Goal: Transaction & Acquisition: Purchase product/service

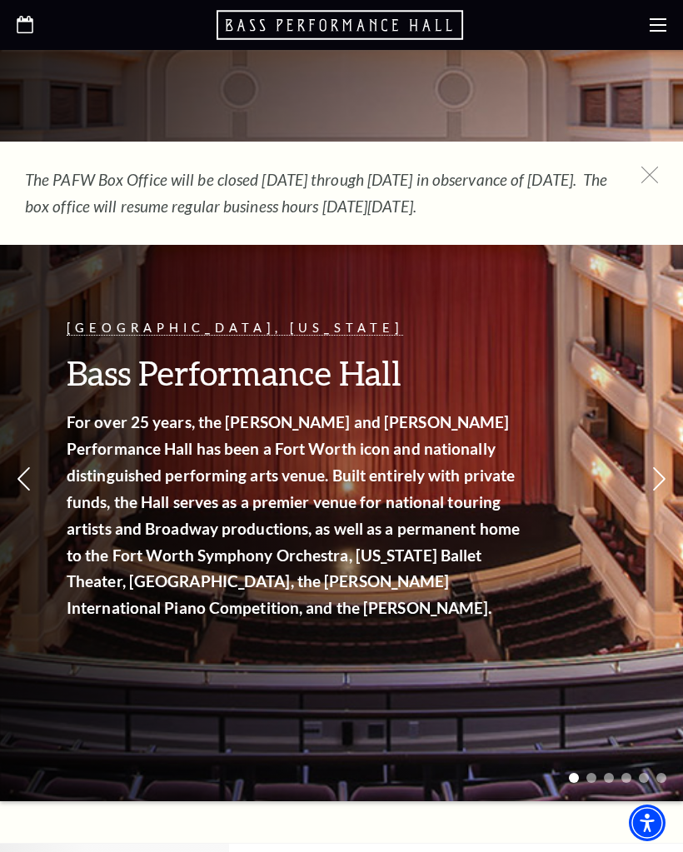
click at [656, 179] on icon at bounding box center [650, 175] width 17 height 17
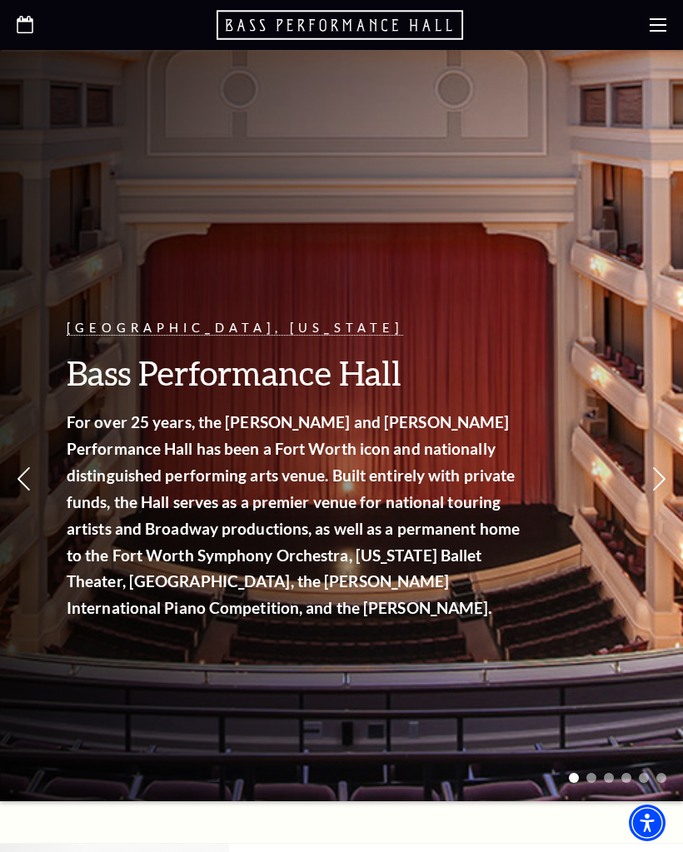
click at [666, 31] on use at bounding box center [658, 24] width 17 height 13
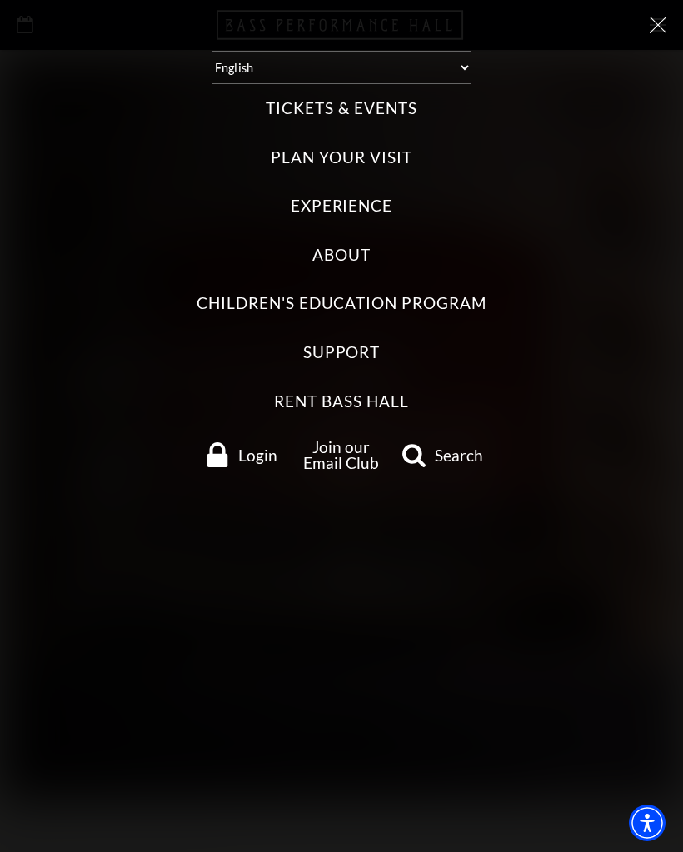
click at [372, 114] on label "Tickets & Events" at bounding box center [341, 108] width 151 height 22
click at [0, 0] on Events "Tickets & Events" at bounding box center [0, 0] width 0 height 0
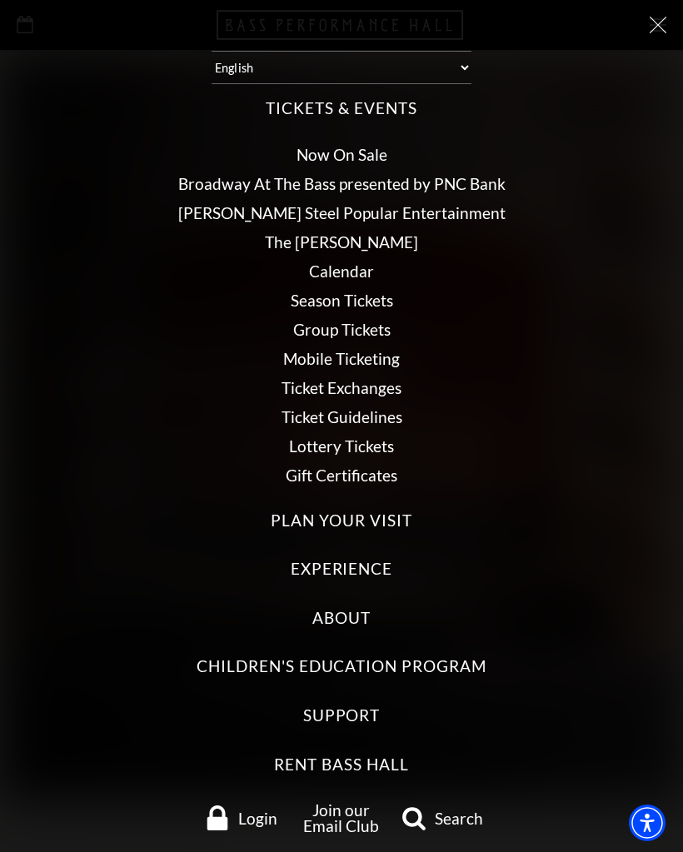
click at [452, 177] on link "Broadway At The Bass presented by PNC Bank" at bounding box center [341, 183] width 327 height 19
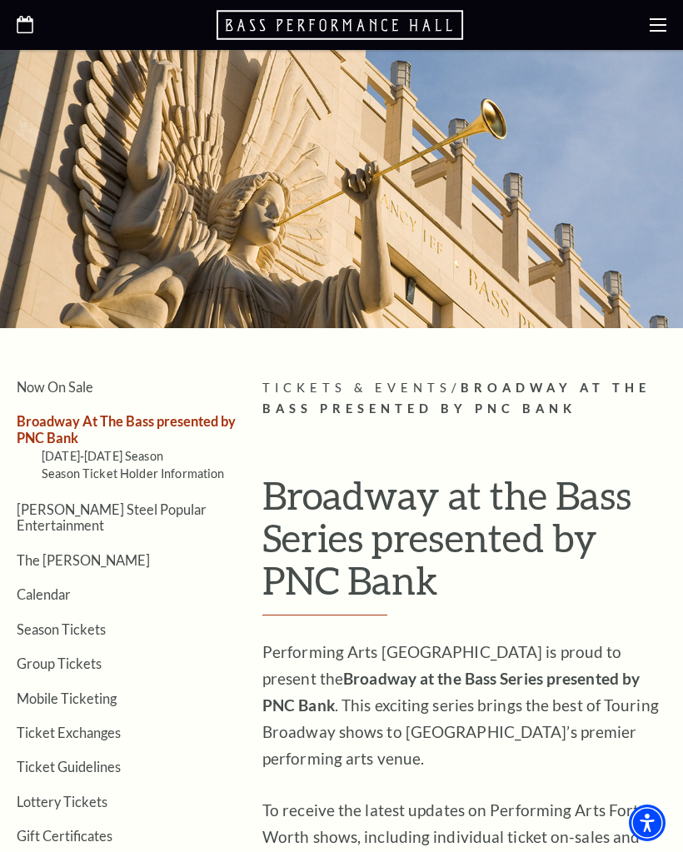
click at [52, 552] on link "The [PERSON_NAME]" at bounding box center [83, 560] width 133 height 16
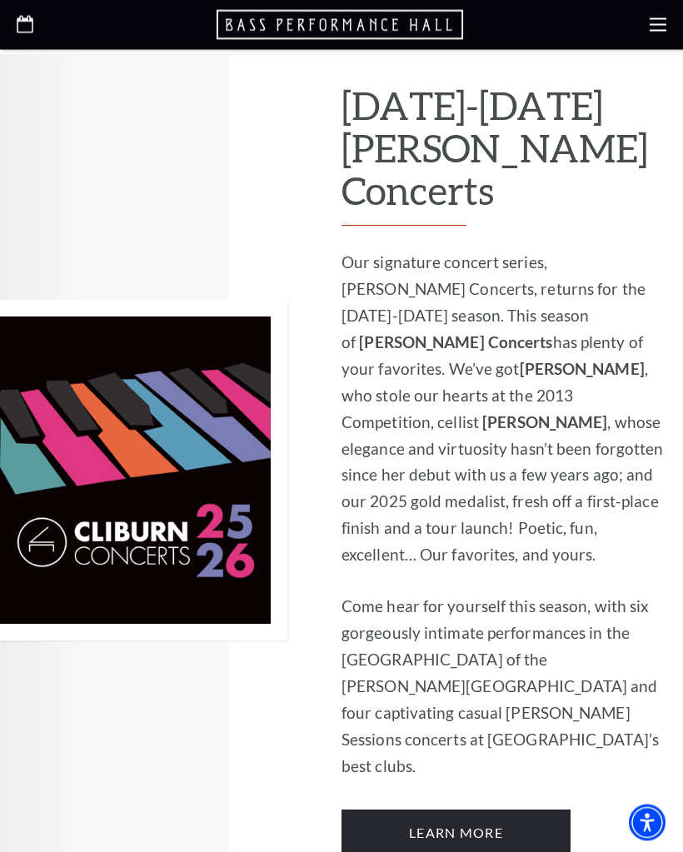
scroll to position [852, 0]
click at [468, 810] on link "Learn More" at bounding box center [456, 833] width 229 height 47
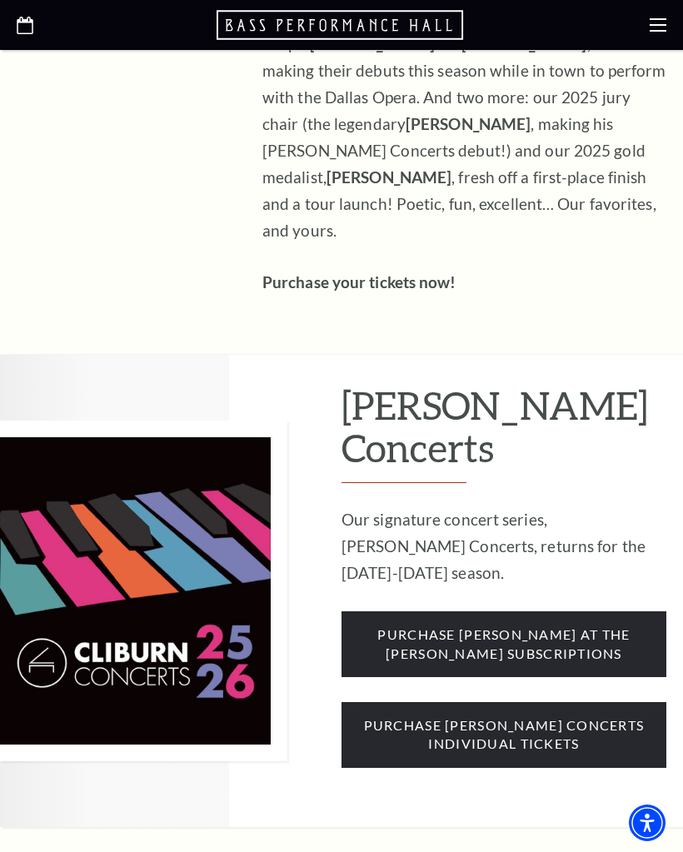
scroll to position [987, 0]
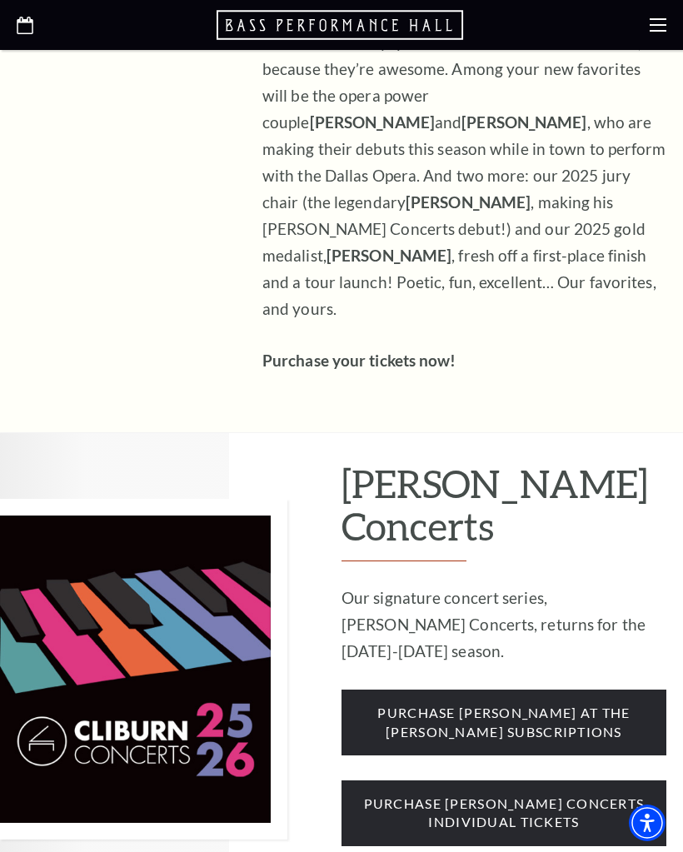
click at [545, 781] on span "purchase [PERSON_NAME] concerts individual tickets" at bounding box center [504, 814] width 325 height 66
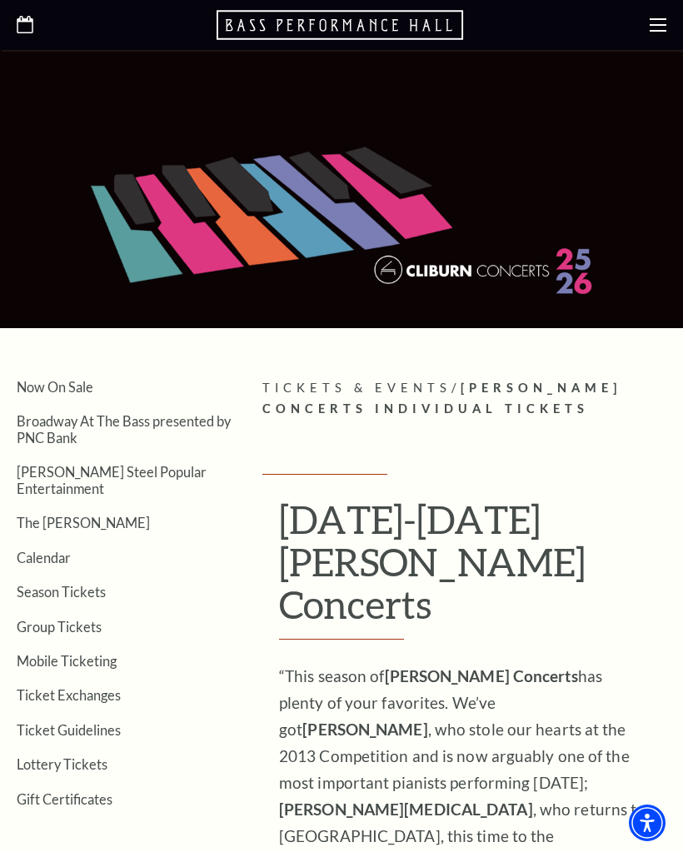
click at [38, 550] on link "Calendar" at bounding box center [44, 558] width 54 height 16
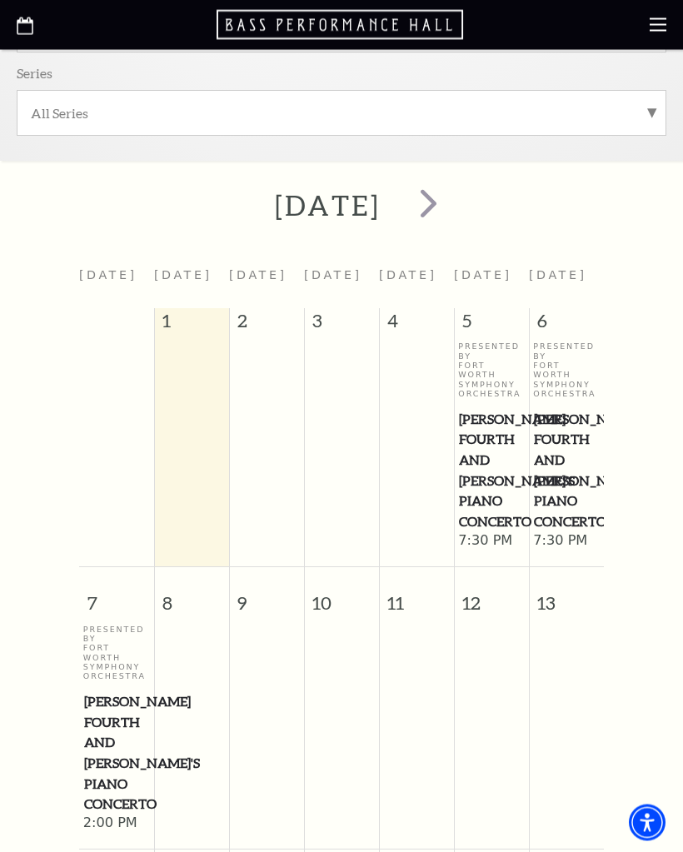
scroll to position [373, 0]
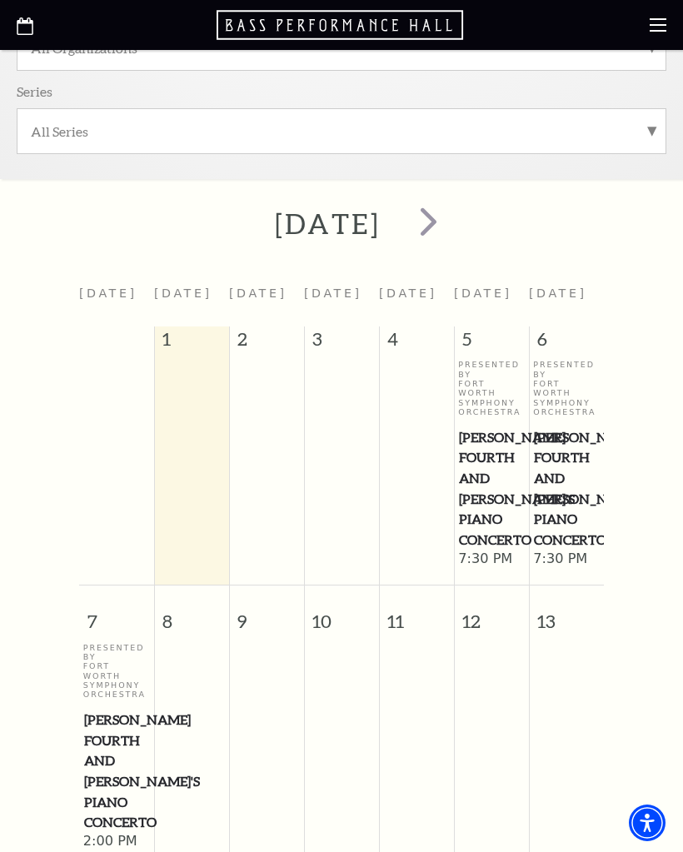
click at [452, 227] on span "next" at bounding box center [428, 220] width 47 height 47
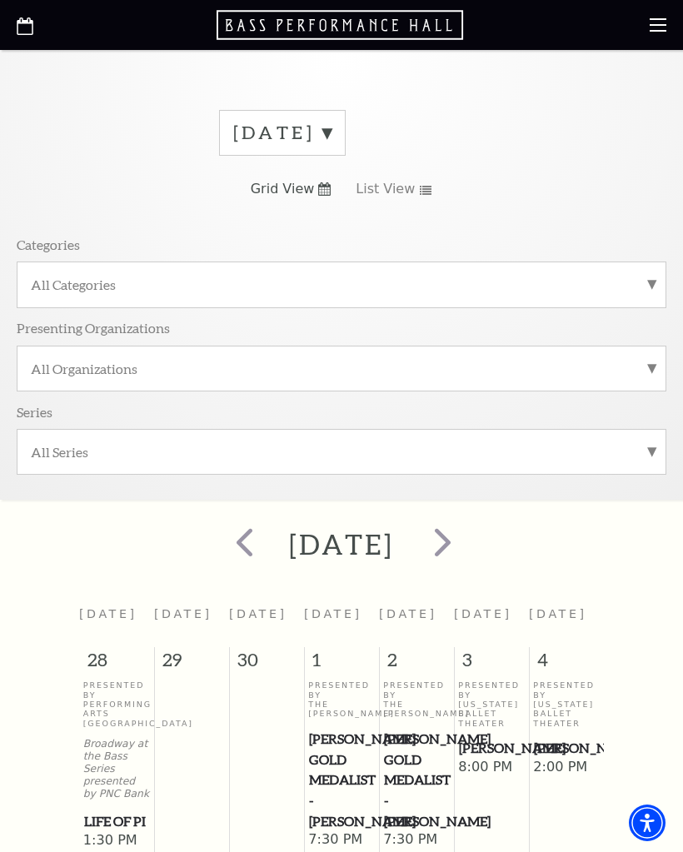
scroll to position [0, 0]
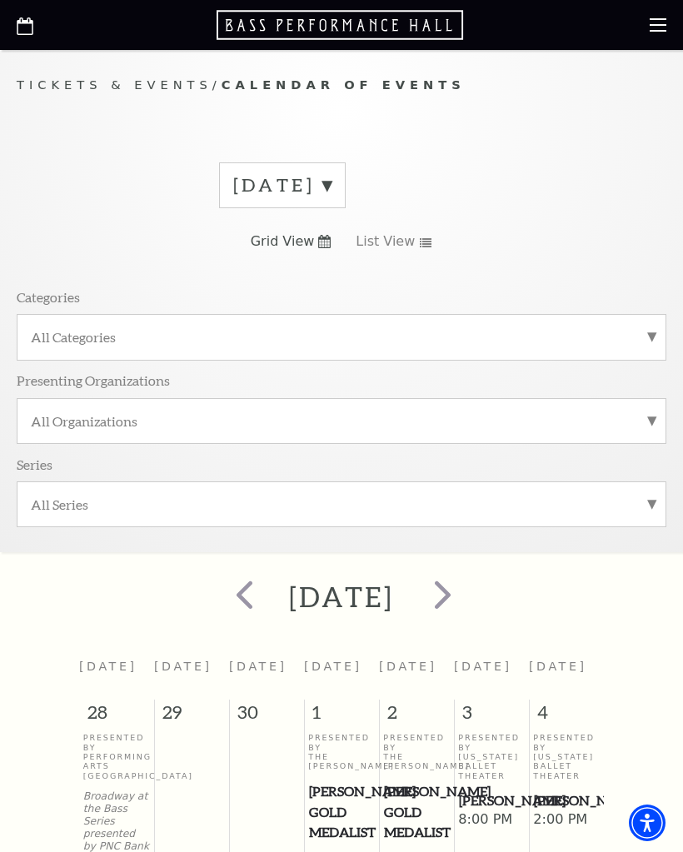
click at [467, 599] on span "next" at bounding box center [442, 594] width 47 height 47
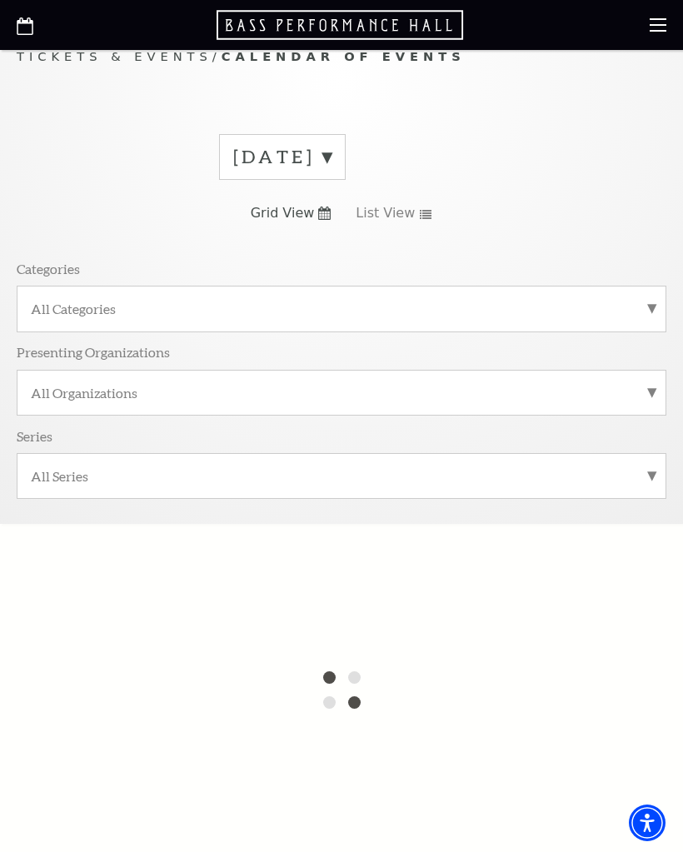
scroll to position [27, 0]
click at [332, 154] on label "October 2025" at bounding box center [282, 159] width 98 height 26
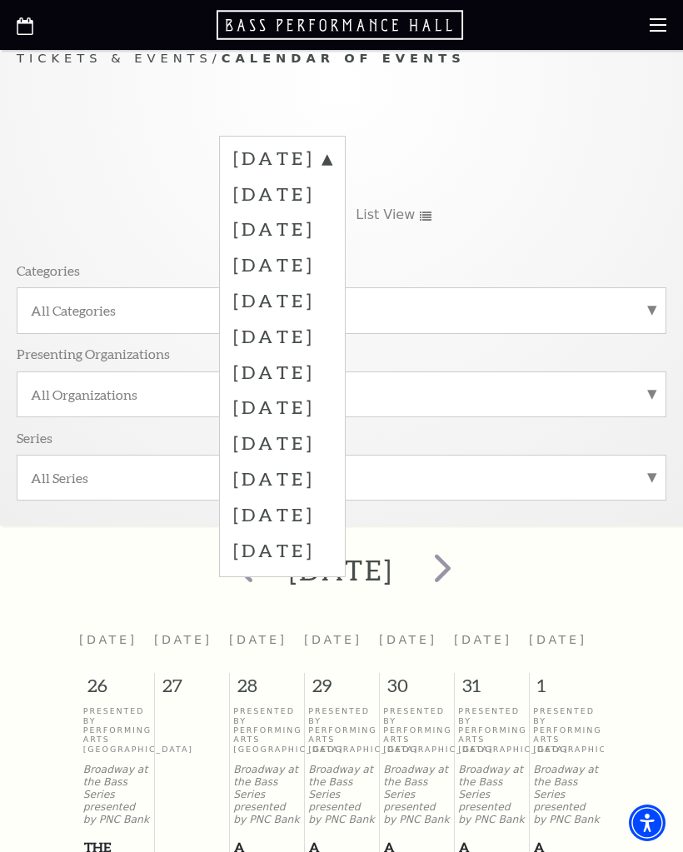
click at [332, 227] on label "November 2025" at bounding box center [282, 229] width 98 height 36
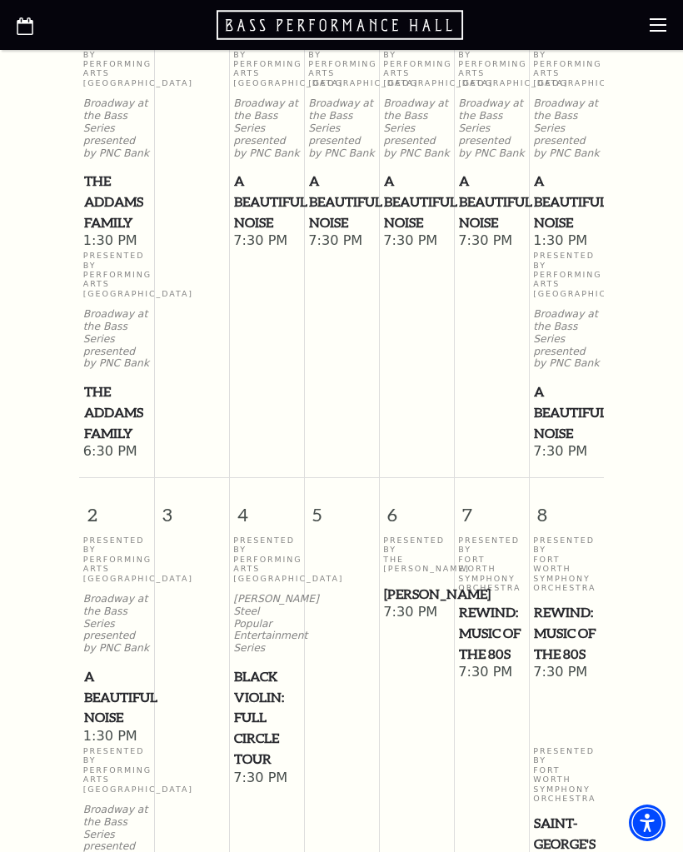
scroll to position [872, 0]
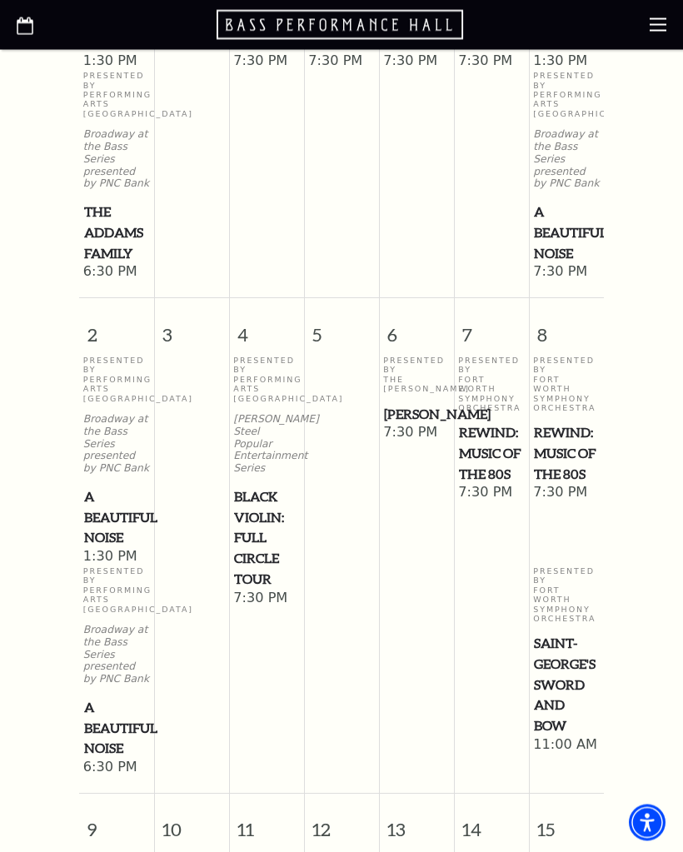
click at [417, 405] on span "[PERSON_NAME]" at bounding box center [416, 415] width 65 height 21
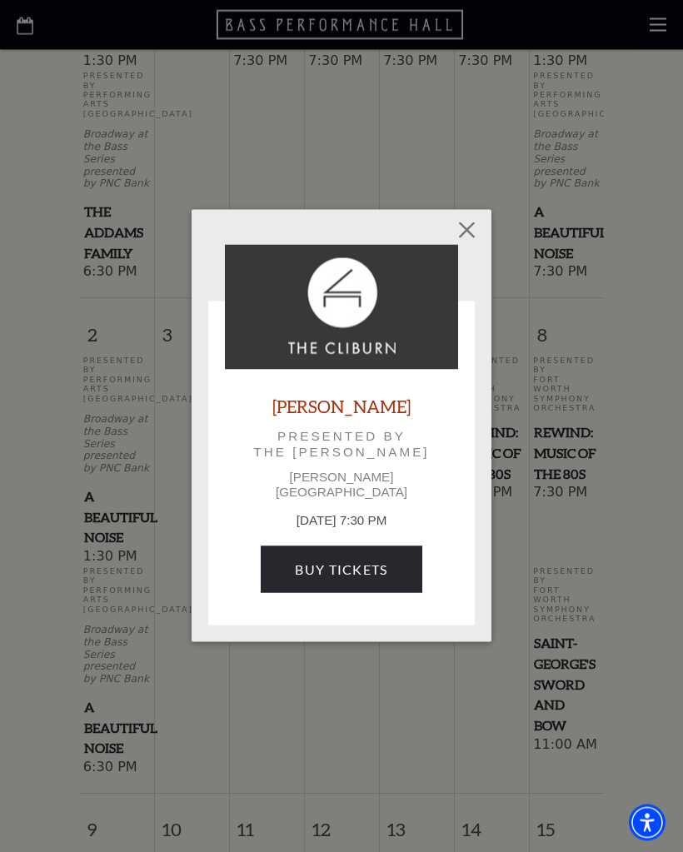
scroll to position [873, 0]
click at [356, 566] on link "Buy Tickets" at bounding box center [341, 570] width 161 height 47
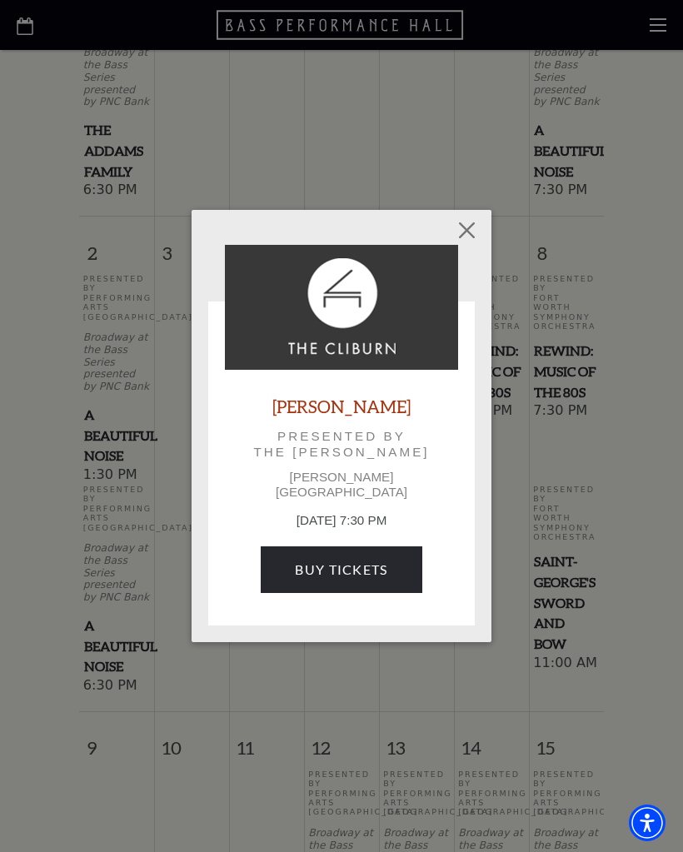
click at [465, 239] on button "Close" at bounding box center [468, 230] width 32 height 32
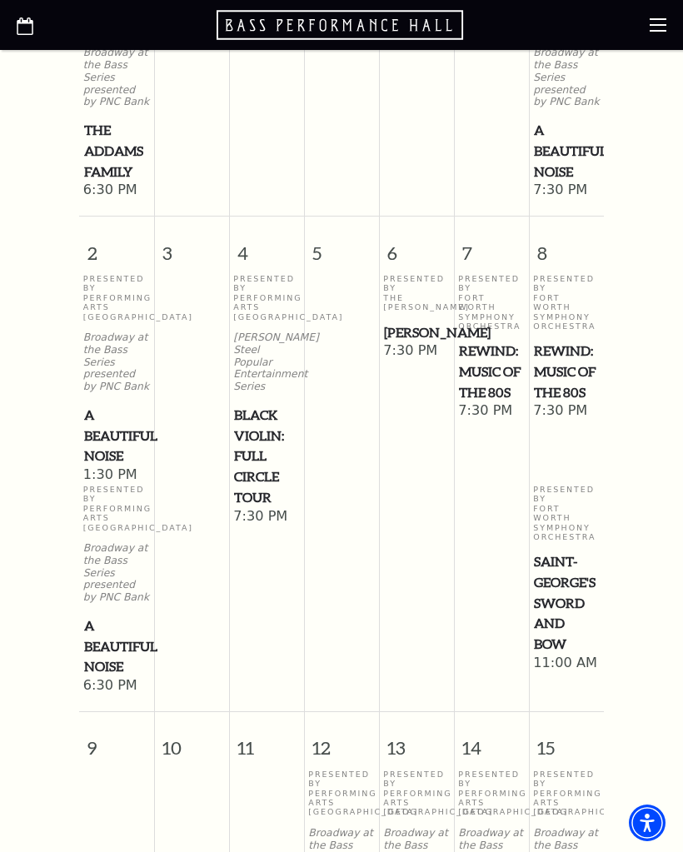
click at [494, 352] on span "REWIND: Music of the 80s" at bounding box center [491, 372] width 65 height 62
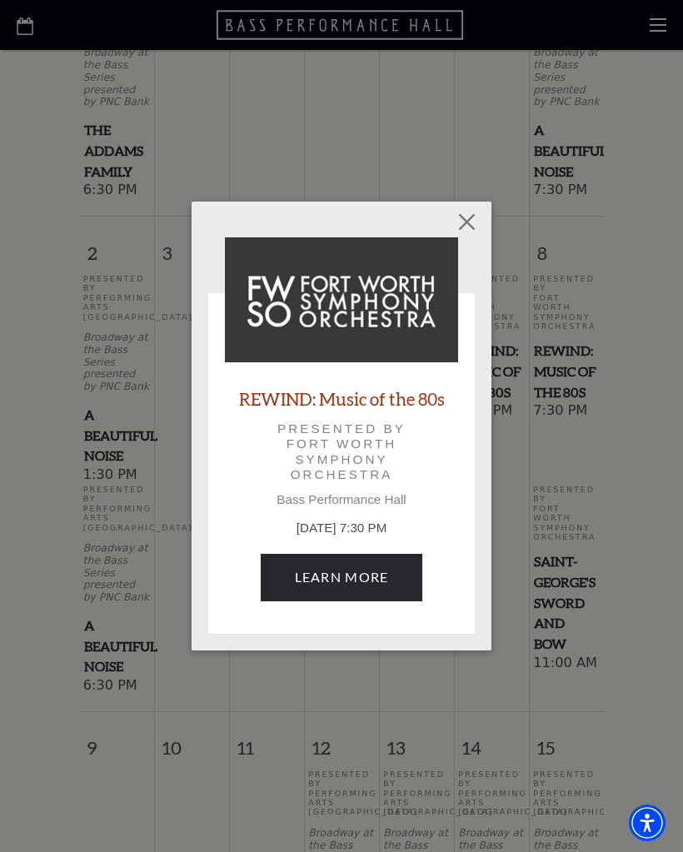
click at [360, 576] on link "Learn More" at bounding box center [342, 577] width 162 height 47
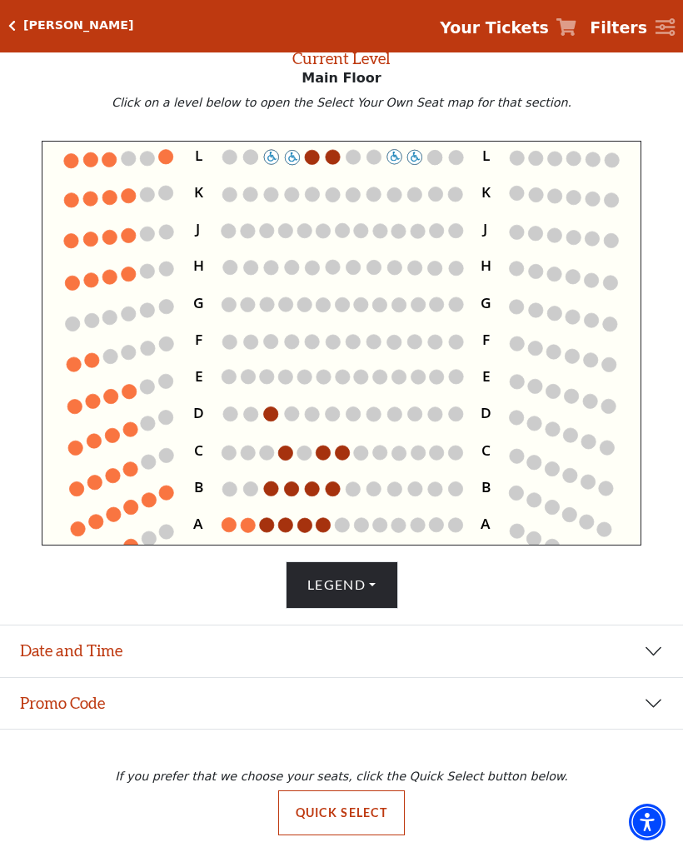
scroll to position [153, 0]
click at [374, 584] on button "Legend" at bounding box center [342, 585] width 112 height 47
